Goal: Task Accomplishment & Management: Manage account settings

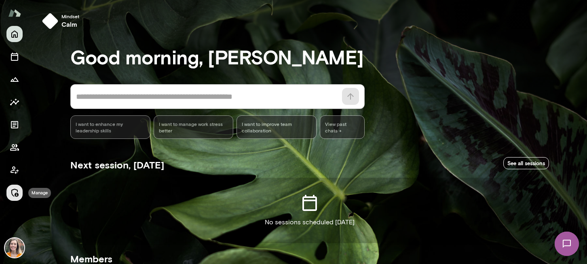
click at [16, 188] on icon "Manage" at bounding box center [15, 193] width 10 height 10
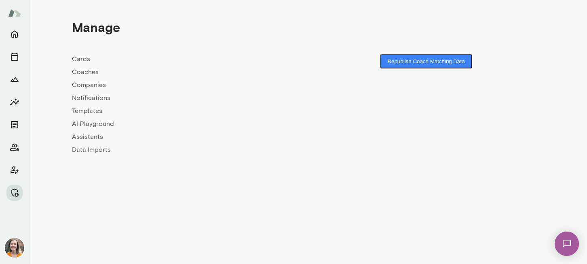
click at [86, 70] on link "Coaches" at bounding box center [190, 72] width 236 height 10
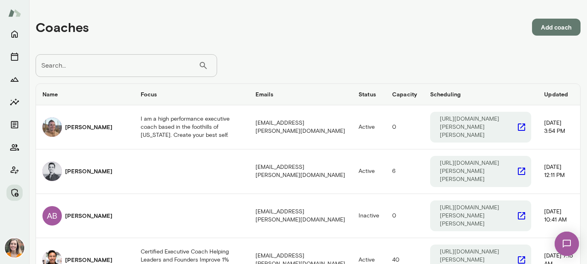
click at [85, 64] on input "Search..." at bounding box center [117, 65] width 163 height 23
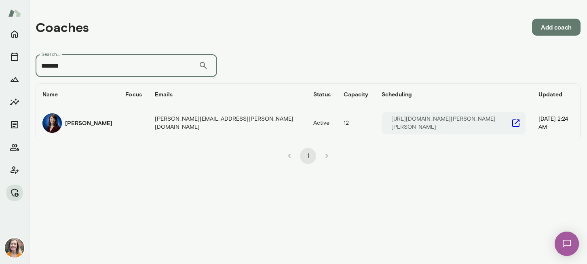
type input "*******"
click at [87, 123] on h6 "[PERSON_NAME]" at bounding box center [88, 123] width 47 height 8
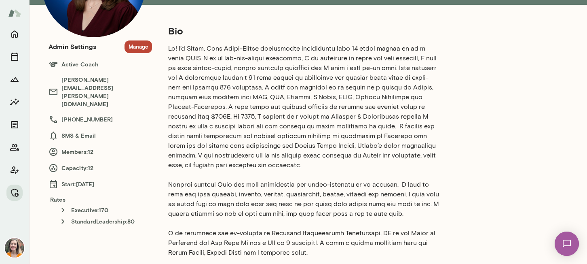
scroll to position [99, 0]
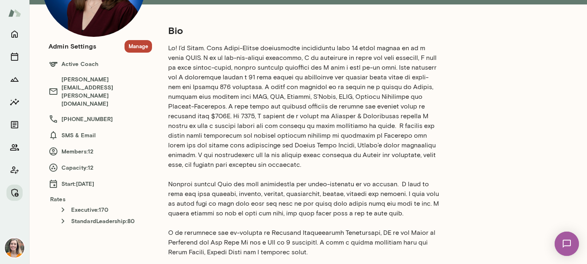
drag, startPoint x: 62, startPoint y: 161, endPoint x: 111, endPoint y: 161, distance: 48.5
click at [111, 179] on h6 "Start: [DATE]" at bounding box center [101, 184] width 104 height 10
click at [78, 179] on h6 "Start: [DATE]" at bounding box center [101, 184] width 104 height 10
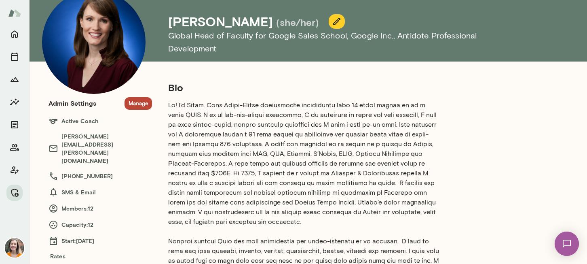
scroll to position [42, 0]
click at [137, 103] on button "Manage" at bounding box center [139, 103] width 28 height 13
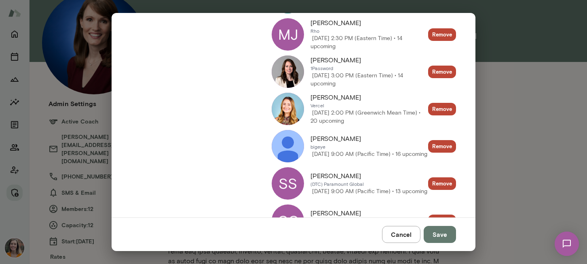
scroll to position [539, 0]
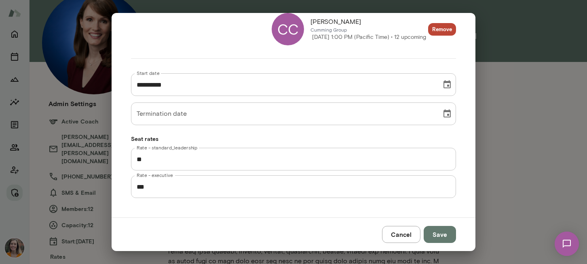
click at [401, 235] on button "Cancel" at bounding box center [401, 234] width 38 height 17
